Goal: Information Seeking & Learning: Check status

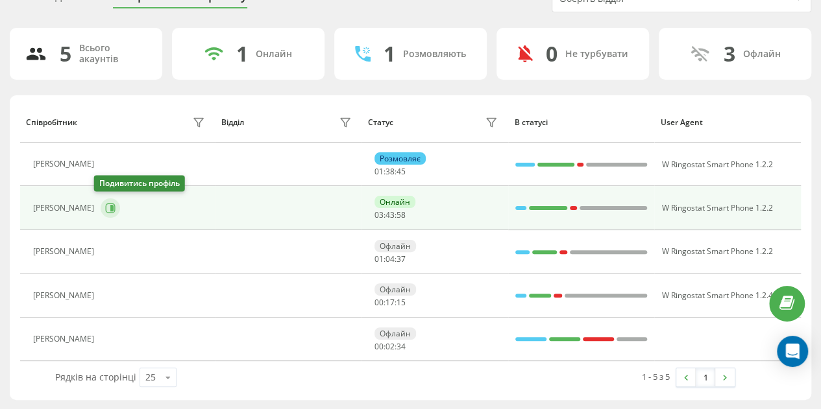
click at [106, 211] on icon at bounding box center [111, 209] width 10 height 10
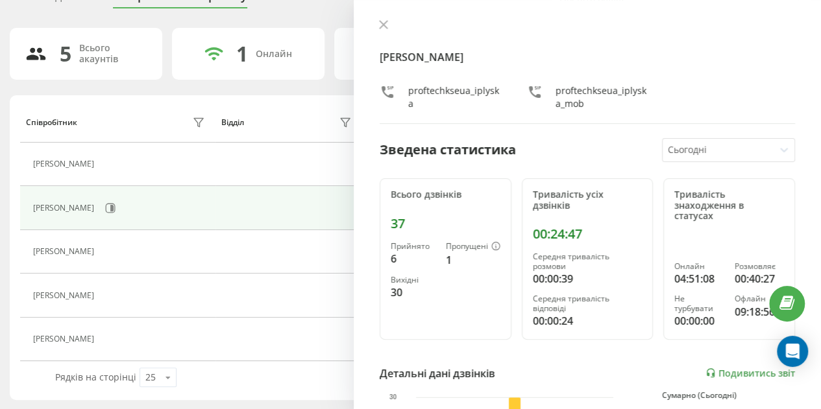
click at [384, 19] on div at bounding box center [587, 25] width 415 height 13
click at [383, 29] on icon at bounding box center [383, 24] width 9 height 9
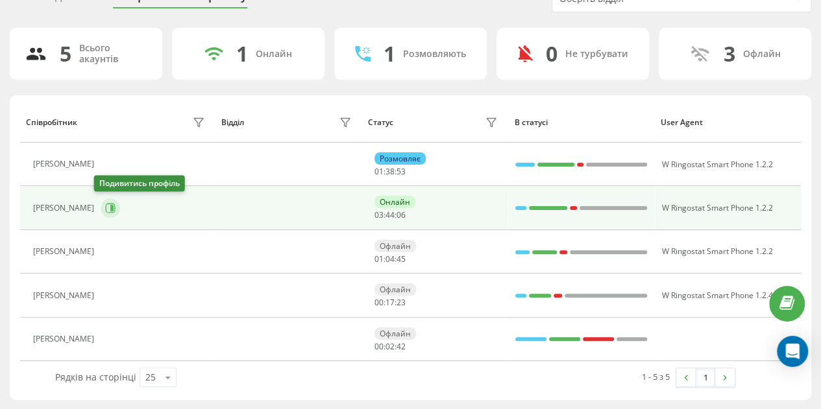
click at [105, 206] on icon at bounding box center [110, 208] width 10 height 10
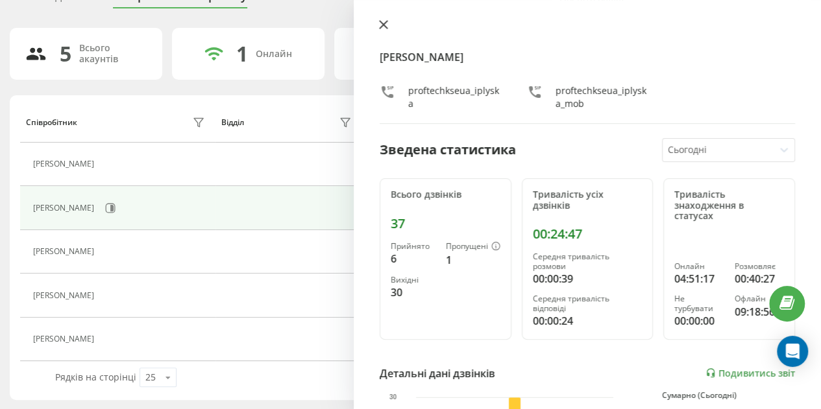
click at [385, 25] on icon at bounding box center [383, 24] width 9 height 9
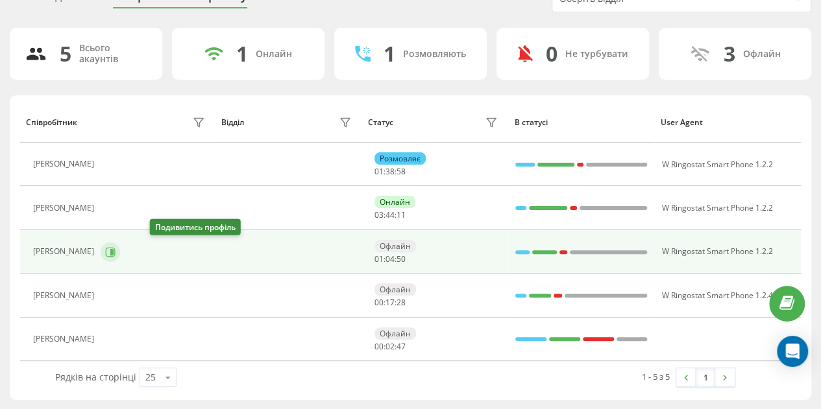
click at [115, 251] on icon at bounding box center [110, 252] width 10 height 10
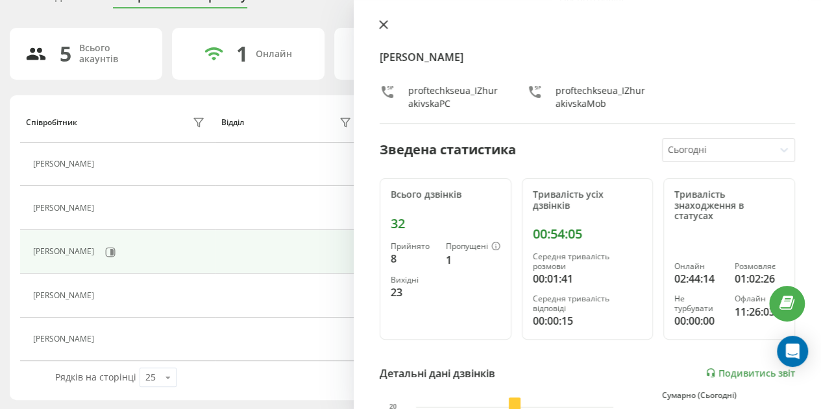
click at [385, 29] on icon at bounding box center [383, 24] width 9 height 9
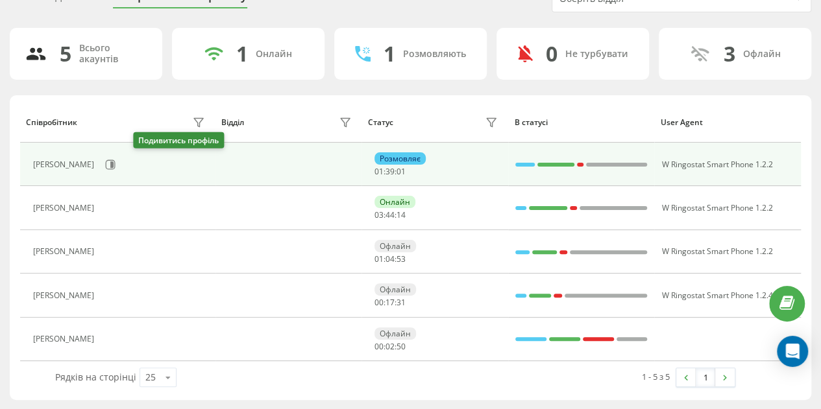
click at [153, 158] on div "Бугаєнко Аліна Сергіївна" at bounding box center [120, 165] width 175 height 22
click at [114, 163] on icon at bounding box center [111, 165] width 3 height 6
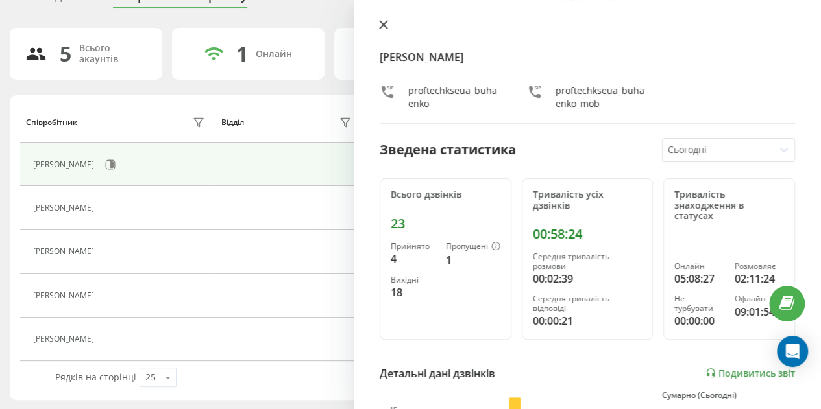
click at [383, 32] on button at bounding box center [383, 25] width 17 height 12
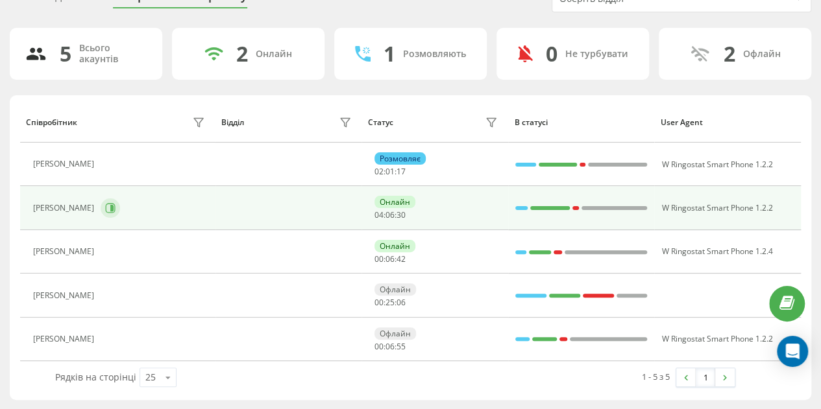
click at [105, 212] on button at bounding box center [110, 208] width 19 height 19
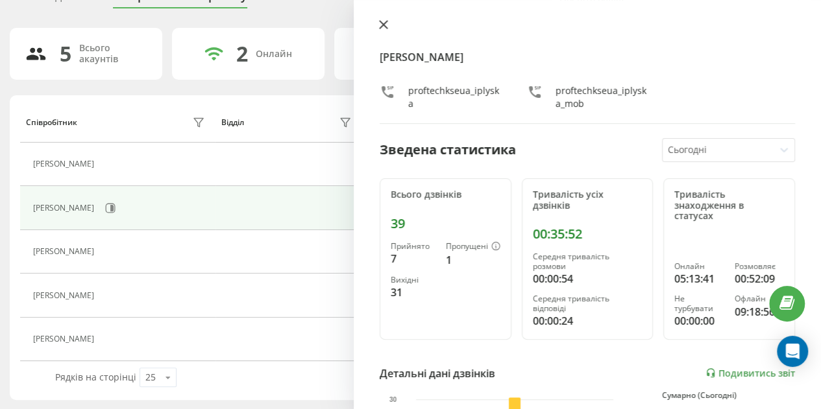
click at [385, 28] on icon at bounding box center [383, 24] width 9 height 9
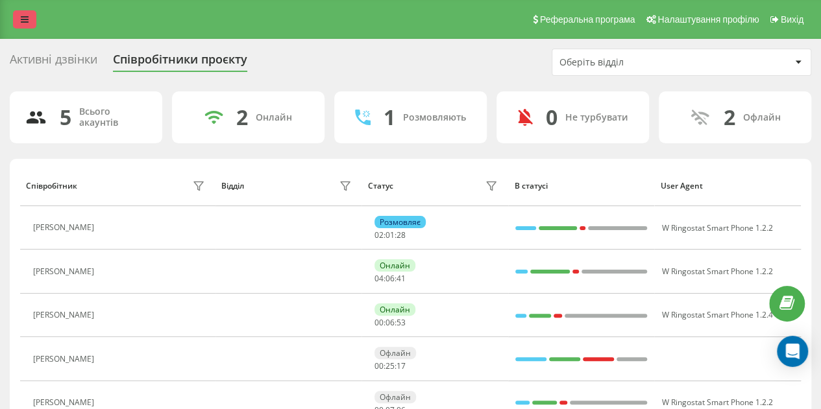
click at [23, 15] on icon at bounding box center [25, 19] width 8 height 9
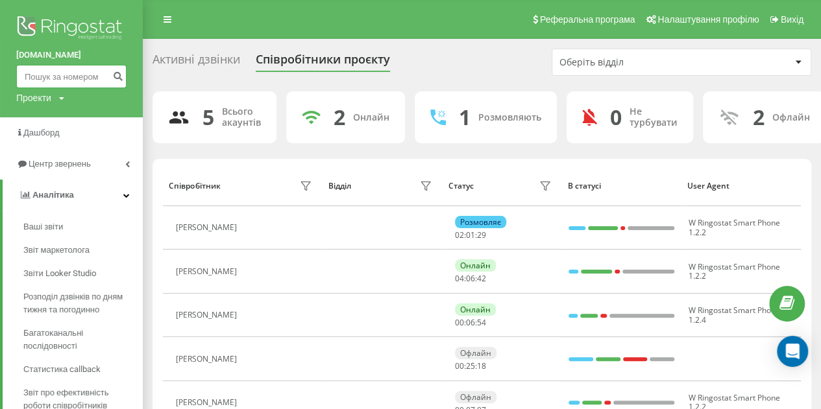
click at [56, 75] on input at bounding box center [71, 76] width 110 height 23
paste input "+380953126239"
type input "+380953126239"
click at [112, 82] on button "submit" at bounding box center [118, 76] width 18 height 23
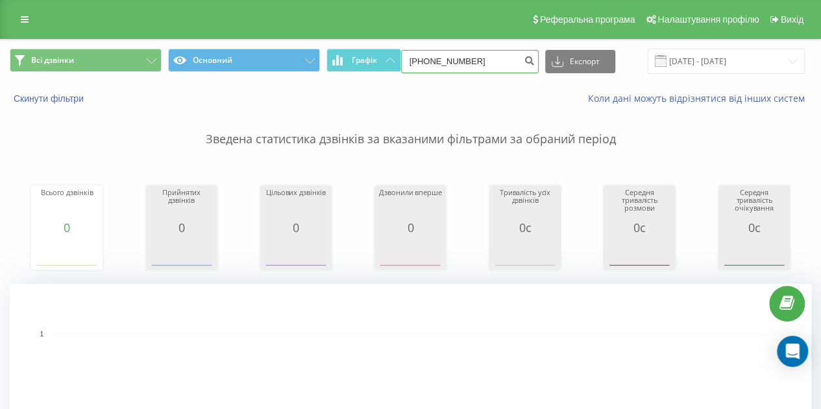
click at [420, 62] on input "+380953126239" at bounding box center [470, 61] width 138 height 23
click at [424, 62] on input "380953126239" at bounding box center [470, 61] width 138 height 23
type input "0953126239"
click at [524, 61] on icon "submit" at bounding box center [529, 59] width 11 height 8
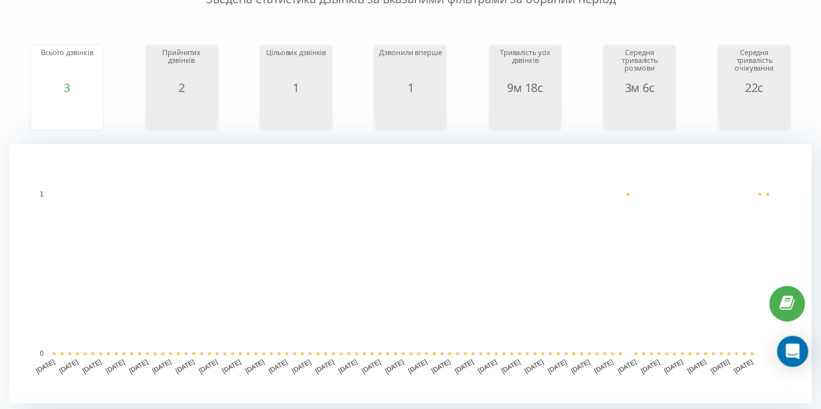
scroll to position [139, 0]
